Goal: Navigation & Orientation: Find specific page/section

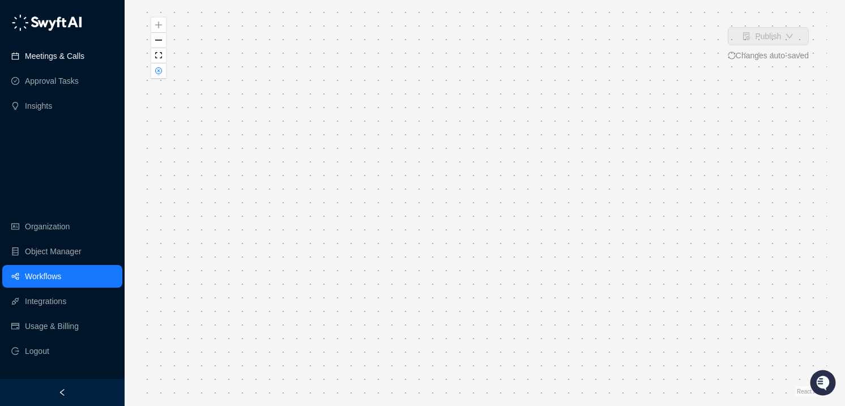
click at [49, 54] on link "Meetings & Calls" at bounding box center [54, 56] width 59 height 23
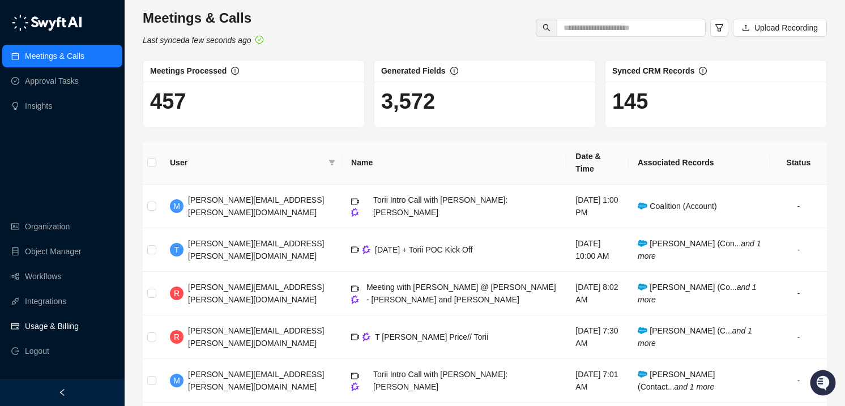
click at [42, 329] on link "Usage & Billing" at bounding box center [52, 326] width 54 height 23
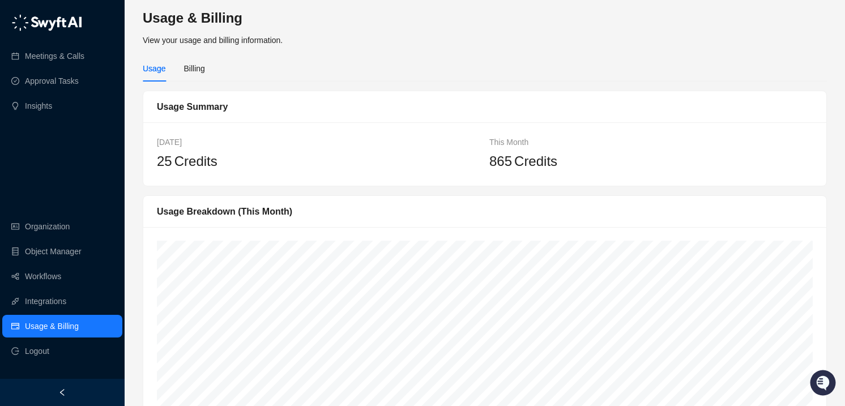
click at [210, 69] on div "Usage Billing" at bounding box center [485, 69] width 684 height 26
click at [201, 69] on div "Billing" at bounding box center [194, 68] width 21 height 12
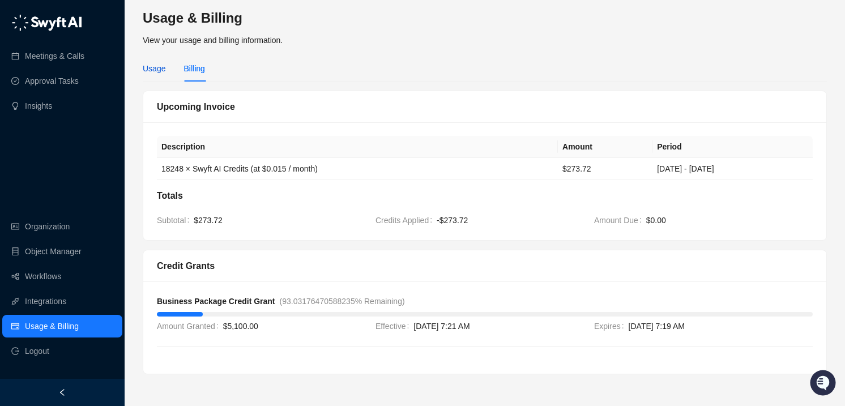
click at [149, 71] on div "Usage" at bounding box center [154, 68] width 23 height 12
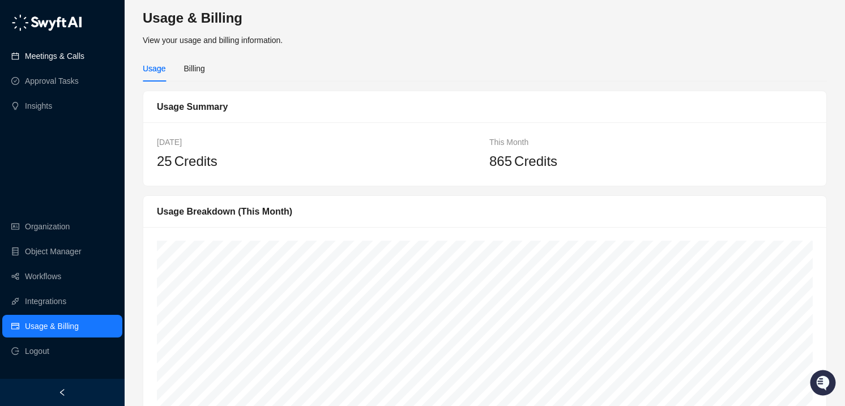
click at [50, 52] on link "Meetings & Calls" at bounding box center [54, 56] width 59 height 23
